Goal: Information Seeking & Learning: Learn about a topic

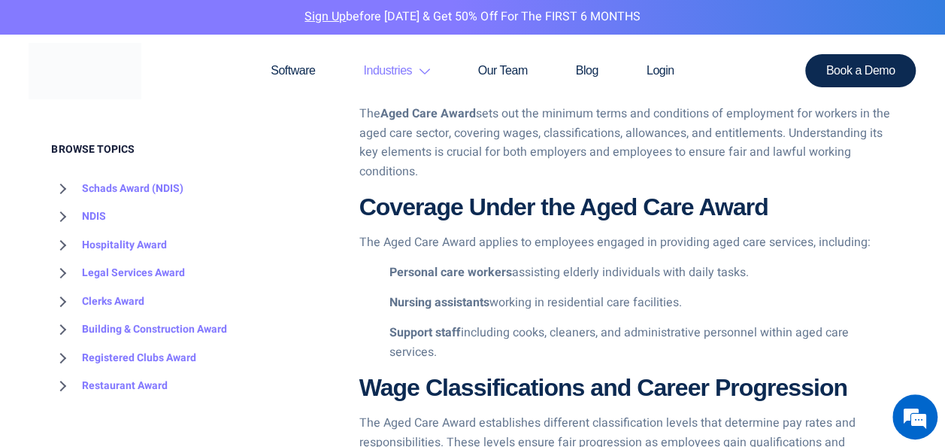
scroll to position [479, 0]
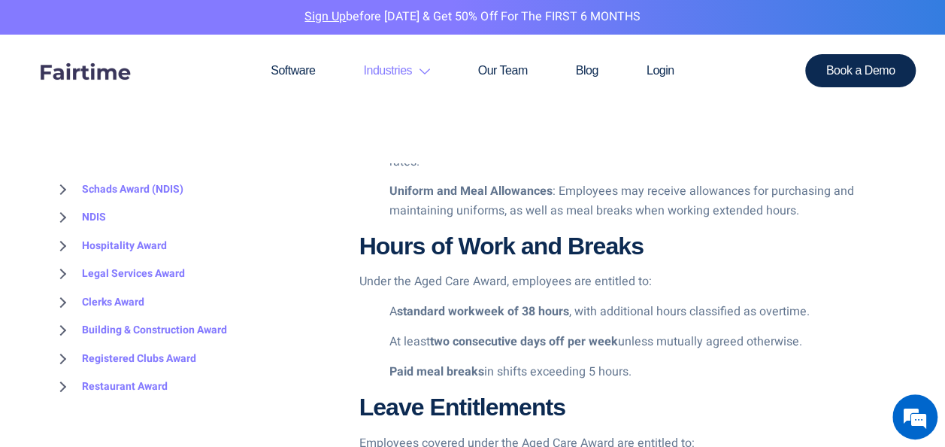
scroll to position [1361, 0]
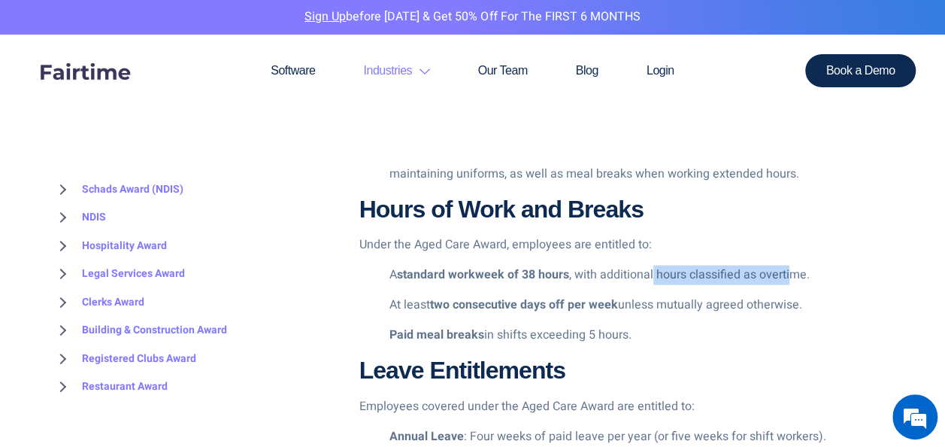
drag, startPoint x: 654, startPoint y: 274, endPoint x: 792, endPoint y: 271, distance: 138.4
click at [792, 271] on p "A standard workweek of 38 hours , with additional hours classified as overtime." at bounding box center [641, 275] width 504 height 20
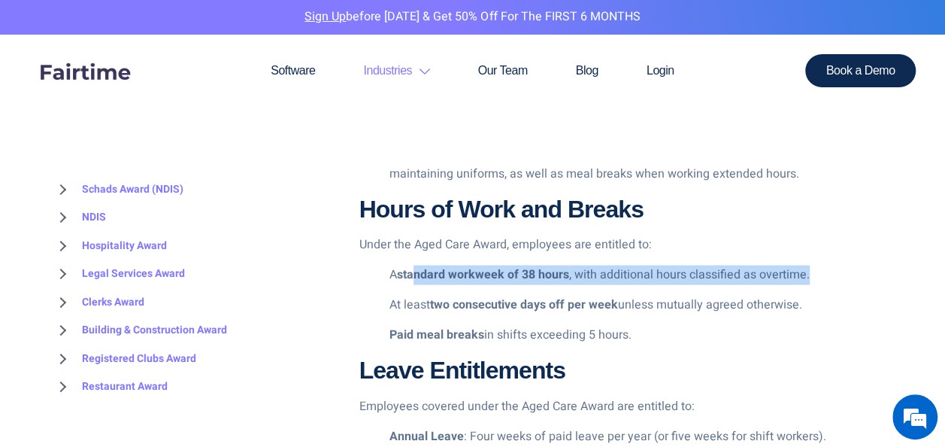
drag, startPoint x: 419, startPoint y: 275, endPoint x: 810, endPoint y: 271, distance: 390.2
click at [810, 271] on p "A standard workweek of 38 hours , with additional hours classified as overtime." at bounding box center [641, 275] width 504 height 20
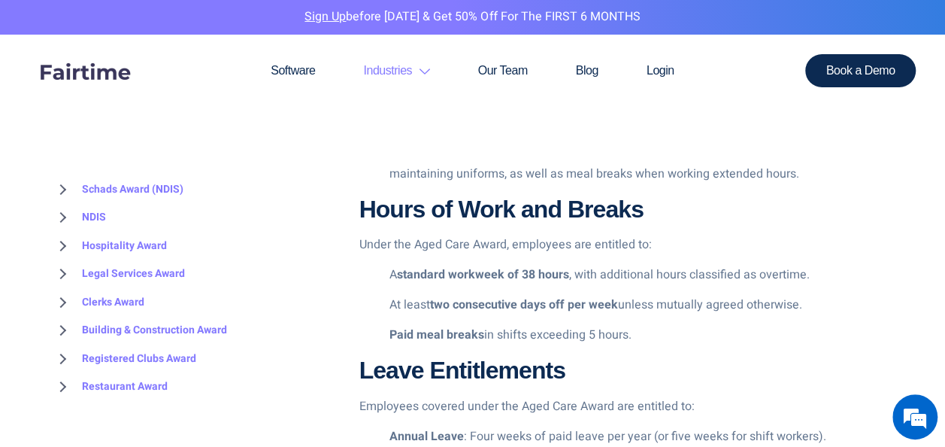
drag, startPoint x: 810, startPoint y: 271, endPoint x: 819, endPoint y: 330, distance: 60.2
click at [819, 330] on p "Paid meal breaks in shifts exceeding 5 hours." at bounding box center [641, 335] width 504 height 20
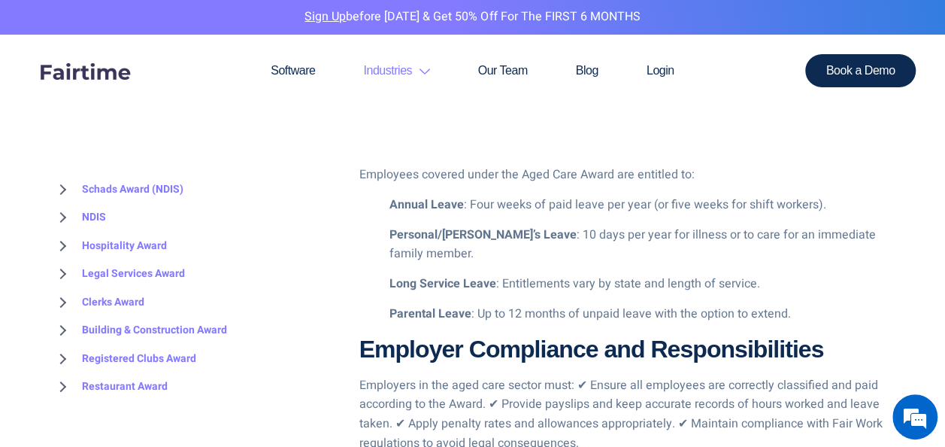
scroll to position [1586, 0]
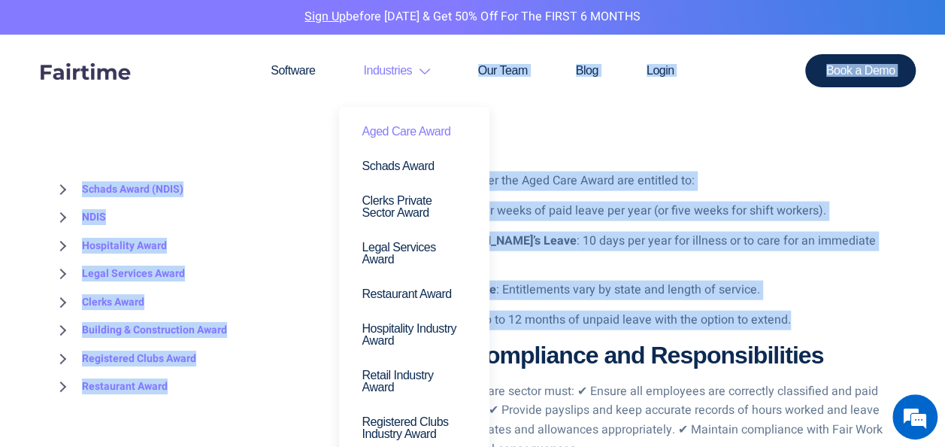
drag, startPoint x: 789, startPoint y: 319, endPoint x: 361, endPoint y: 80, distance: 490.6
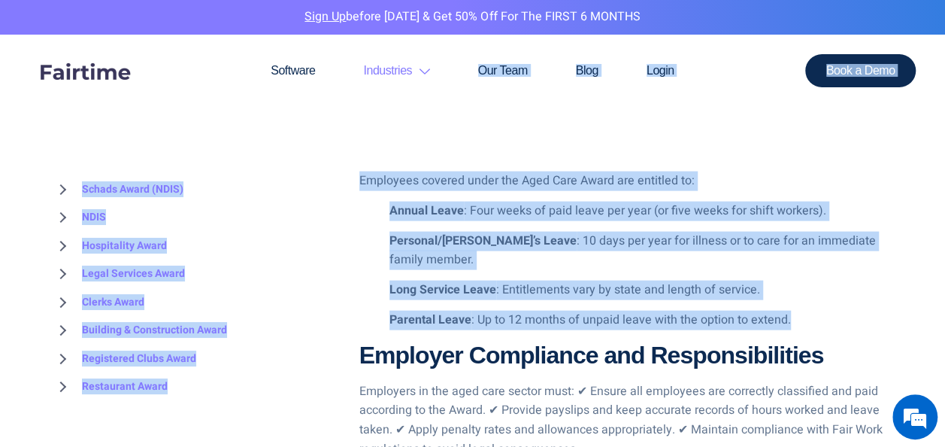
click at [737, 151] on section "Software Industries Aged Care Award Schads Award Clerks Private Sector Award Le…" at bounding box center [472, 99] width 945 height 128
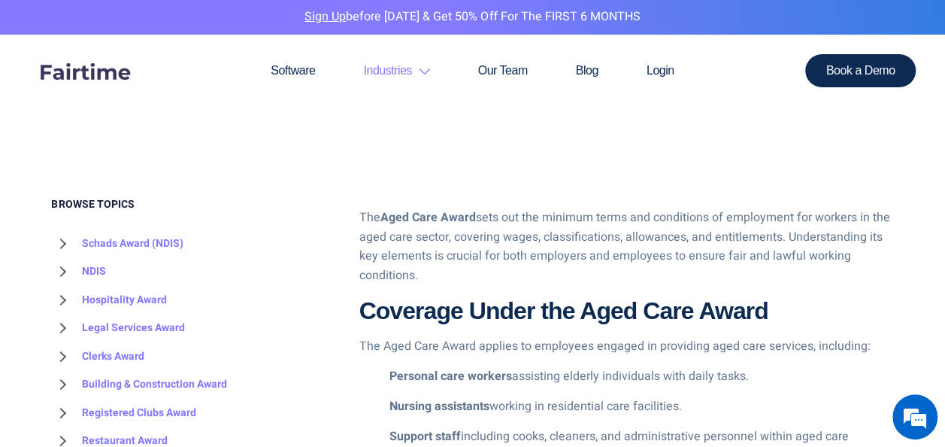
scroll to position [480, 0]
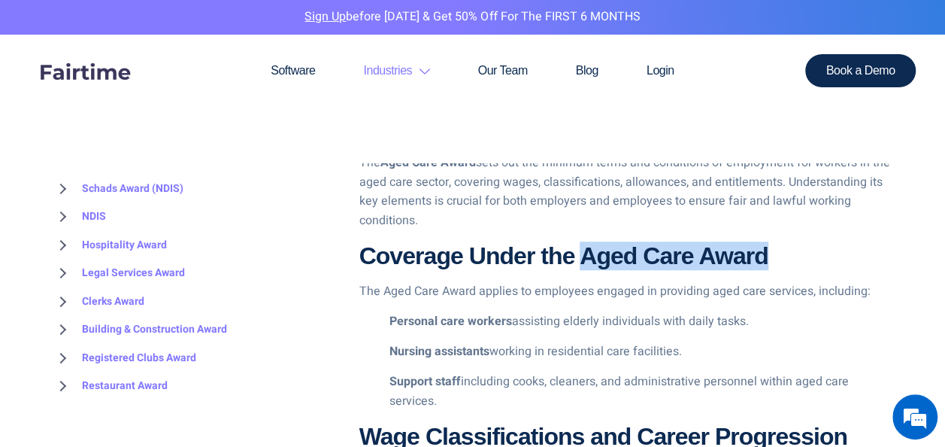
drag, startPoint x: 585, startPoint y: 259, endPoint x: 774, endPoint y: 262, distance: 189.5
click at [774, 262] on h3 "Coverage Under the Aged Care Award" at bounding box center [626, 255] width 534 height 29
drag, startPoint x: 774, startPoint y: 262, endPoint x: 744, endPoint y: 263, distance: 30.1
copy strong "Aged Care Award"
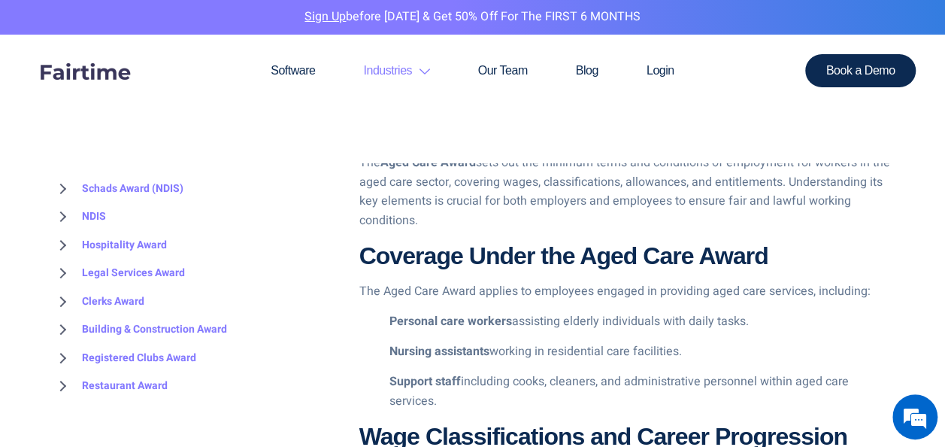
scroll to position [504, 0]
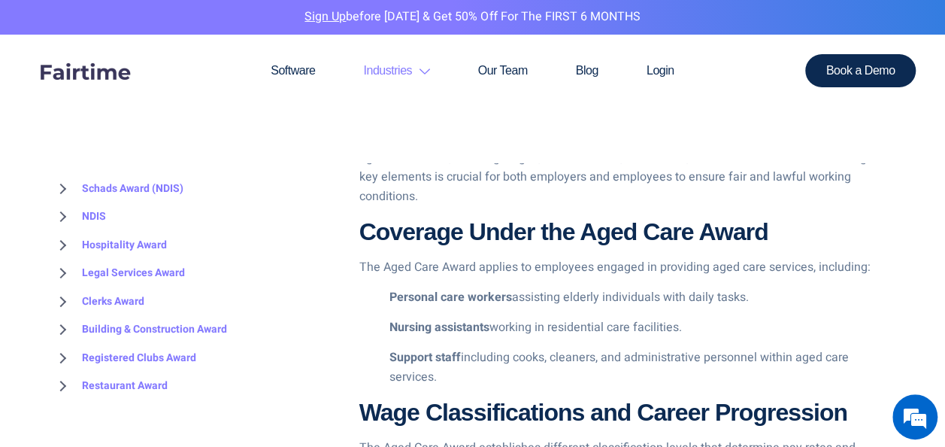
drag, startPoint x: 389, startPoint y: 293, endPoint x: 491, endPoint y: 374, distance: 130.5
click at [491, 374] on ul "Personal care workers assisting elderly individuals with daily tasks. Nursing a…" at bounding box center [626, 337] width 534 height 98
click at [650, 377] on p "Support staff including cooks, cleaners, and administrative personnel within ag…" at bounding box center [641, 367] width 504 height 38
drag, startPoint x: 634, startPoint y: 360, endPoint x: 689, endPoint y: 365, distance: 55.1
click at [689, 365] on p "Support staff including cooks, cleaners, and administrative personnel within ag…" at bounding box center [641, 367] width 504 height 38
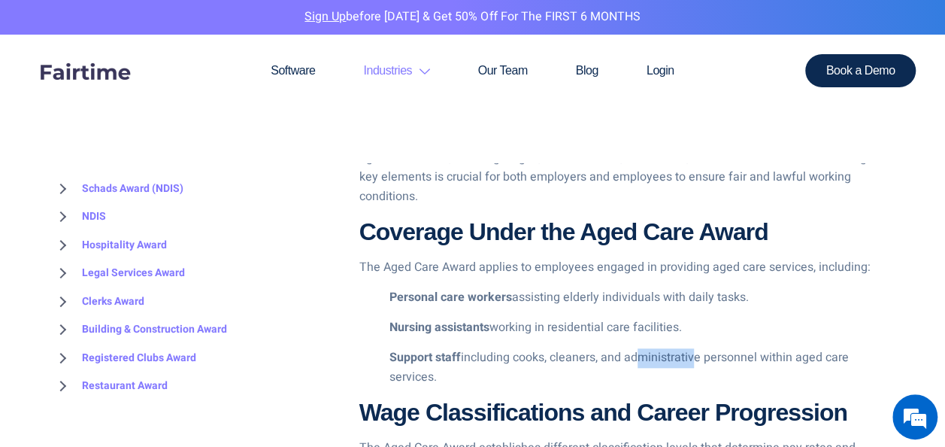
scroll to position [448, 0]
